Goal: Information Seeking & Learning: Learn about a topic

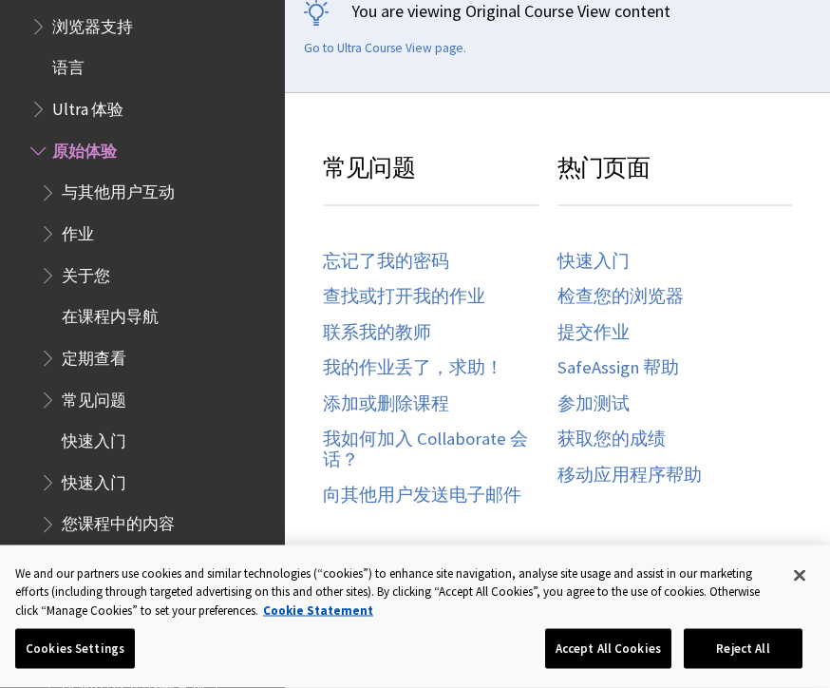
scroll to position [388, 0]
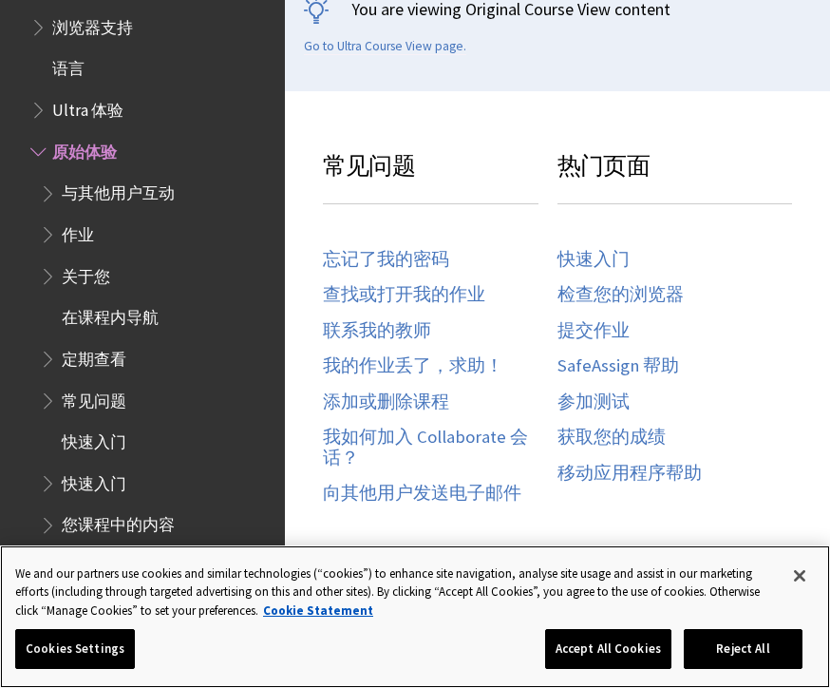
click at [588, 669] on button "Accept All Cookies" at bounding box center [608, 649] width 126 height 40
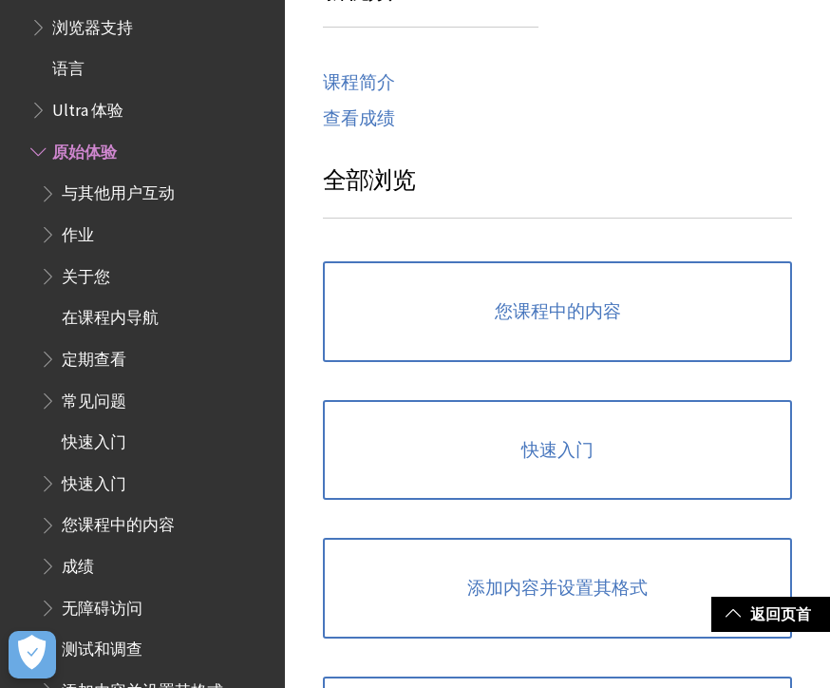
scroll to position [973, 0]
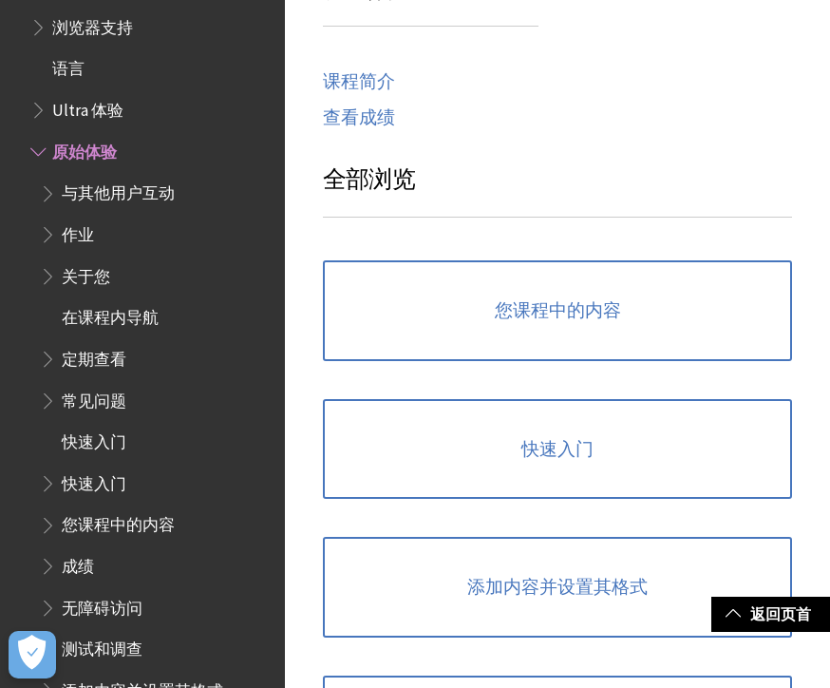
click at [347, 332] on link "您课程中的内容" at bounding box center [557, 310] width 469 height 101
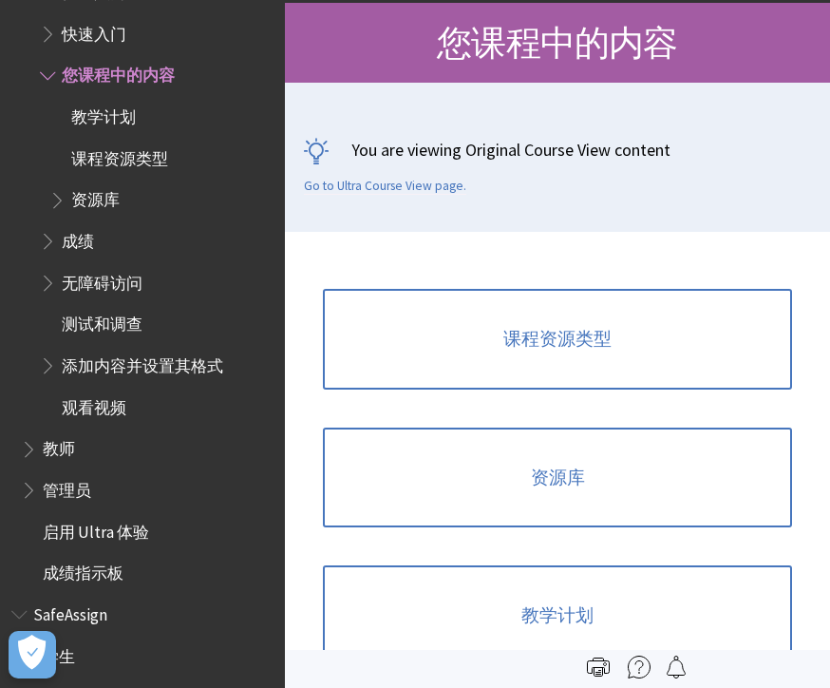
scroll to position [174, 0]
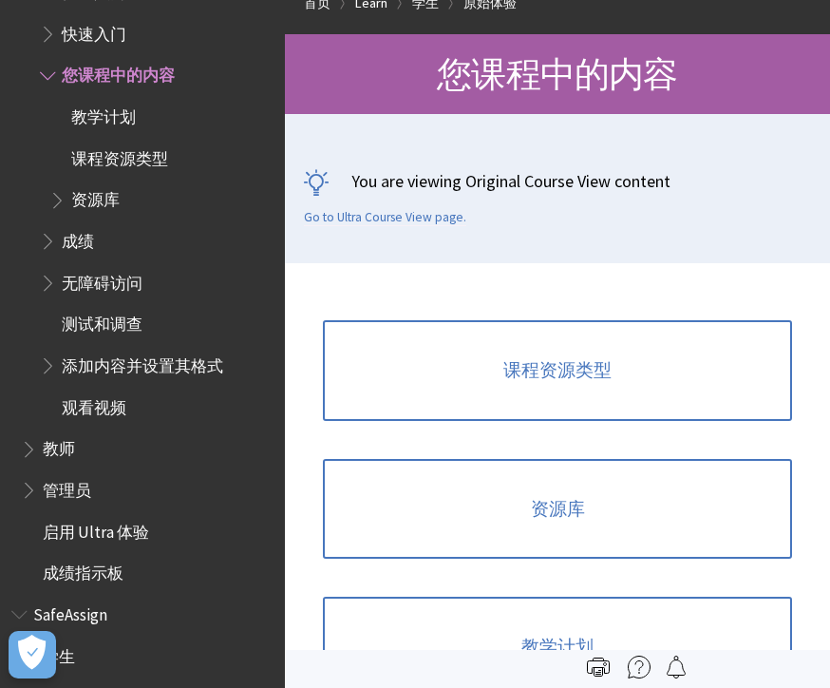
click at [357, 394] on link "课程资源类型" at bounding box center [557, 370] width 469 height 101
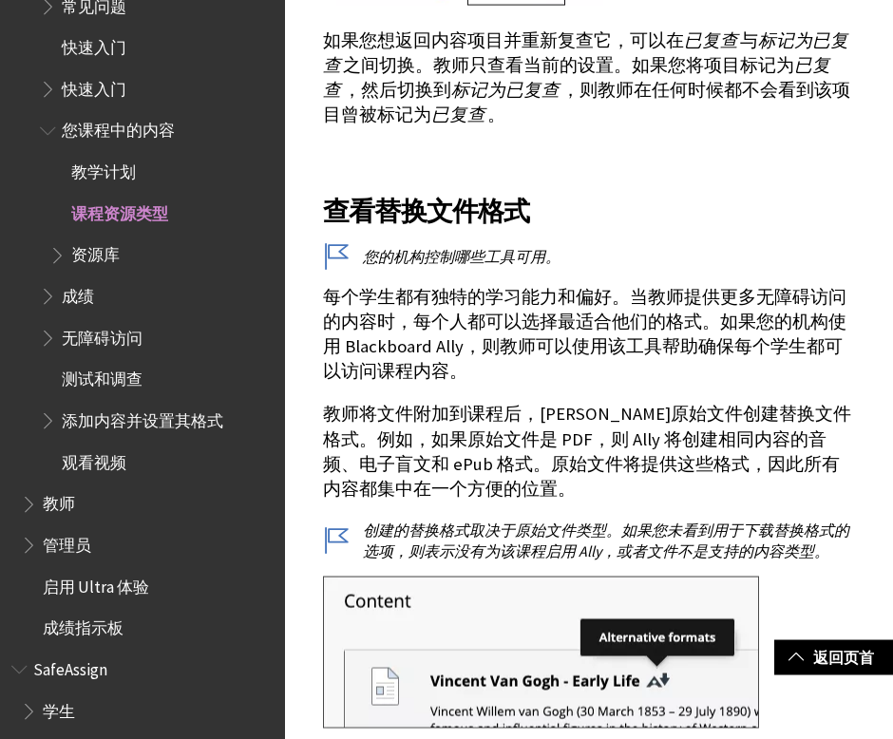
scroll to position [901, 0]
click at [105, 281] on span "成绩" at bounding box center [157, 297] width 234 height 32
click at [111, 240] on span "资源库" at bounding box center [95, 253] width 48 height 26
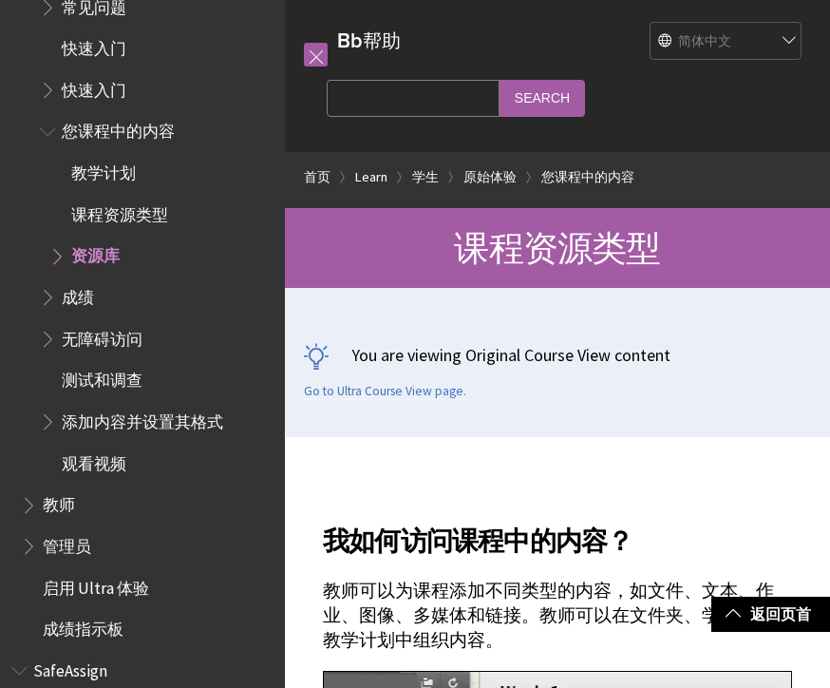
scroll to position [21, 0]
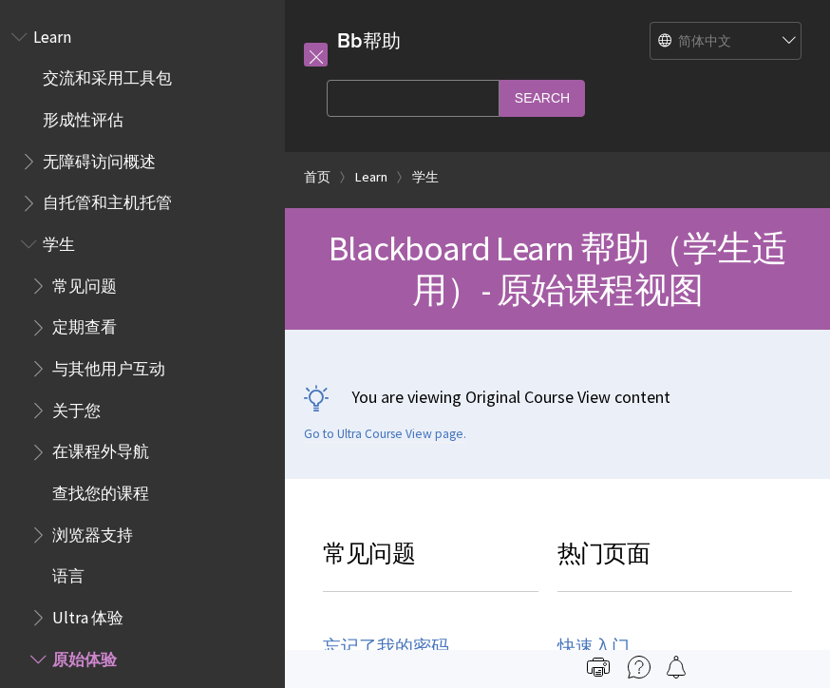
scroll to position [605, 0]
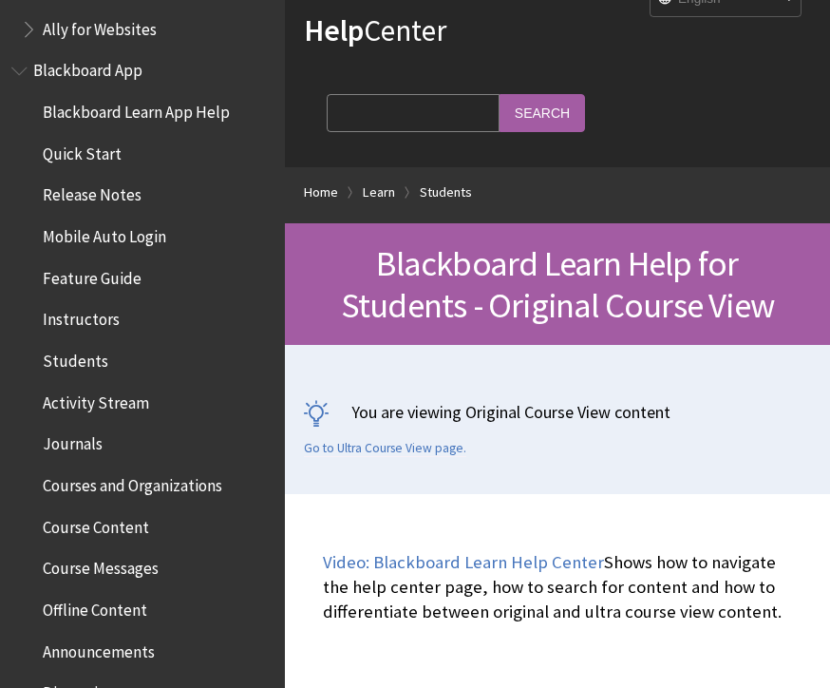
scroll to position [128, 0]
